Goal: Transaction & Acquisition: Book appointment/travel/reservation

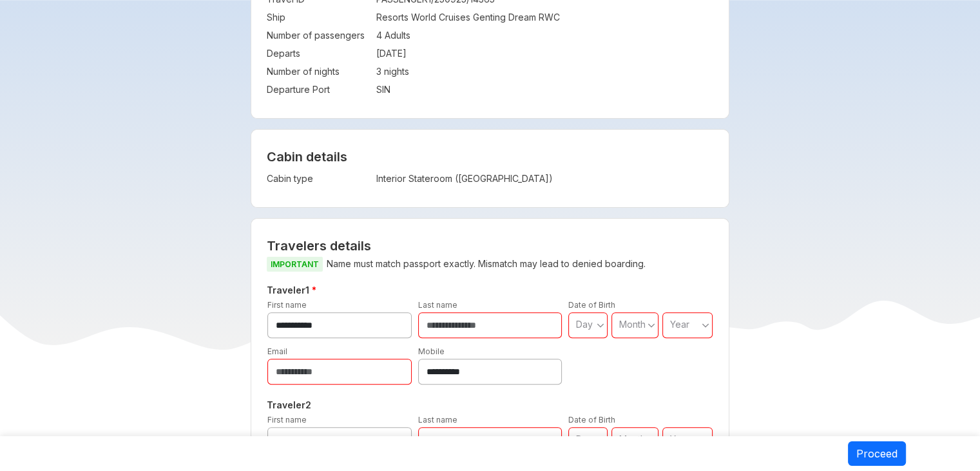
scroll to position [315, 0]
